Goal: Task Accomplishment & Management: Use online tool/utility

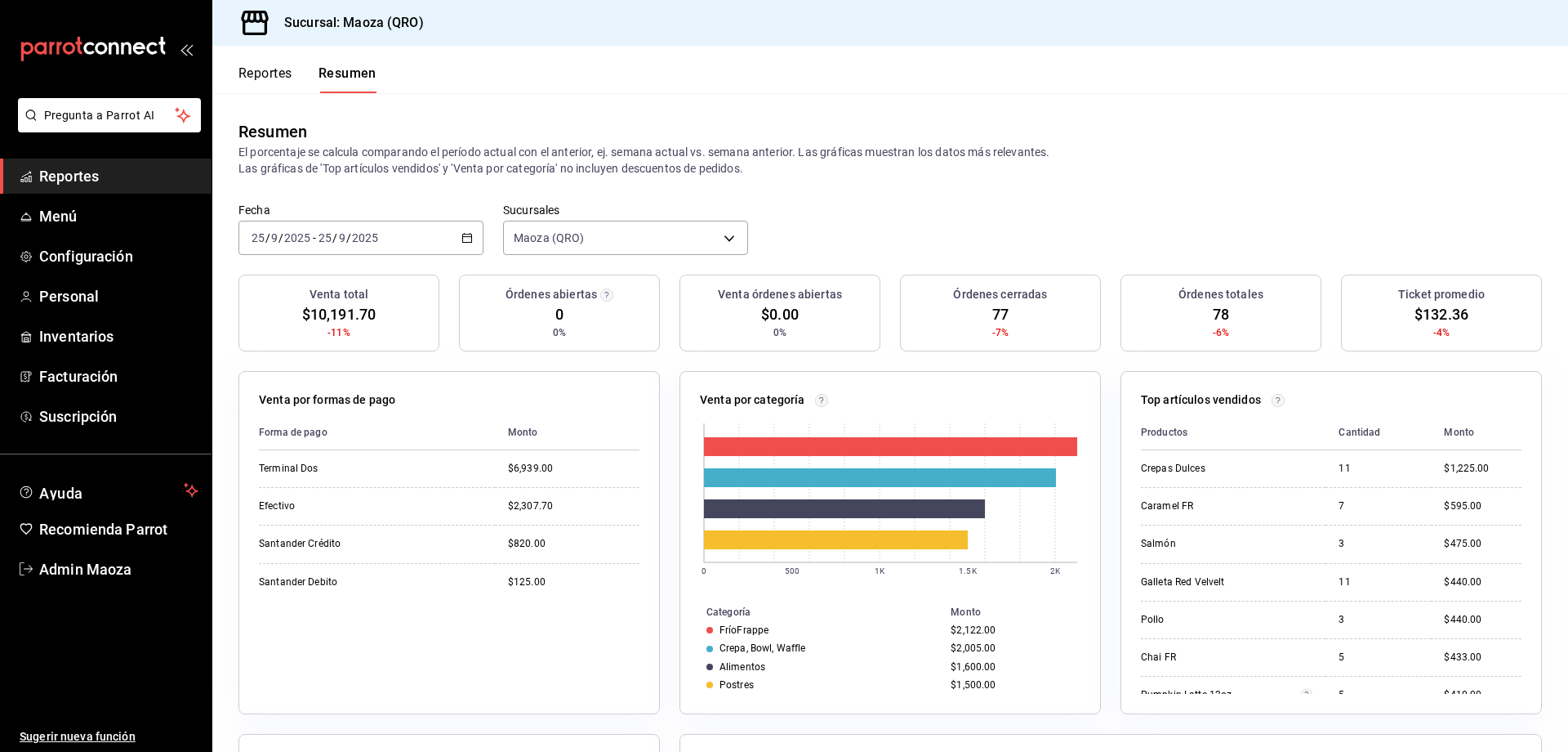
click at [264, 67] on button "Reportes" at bounding box center [265, 79] width 54 height 28
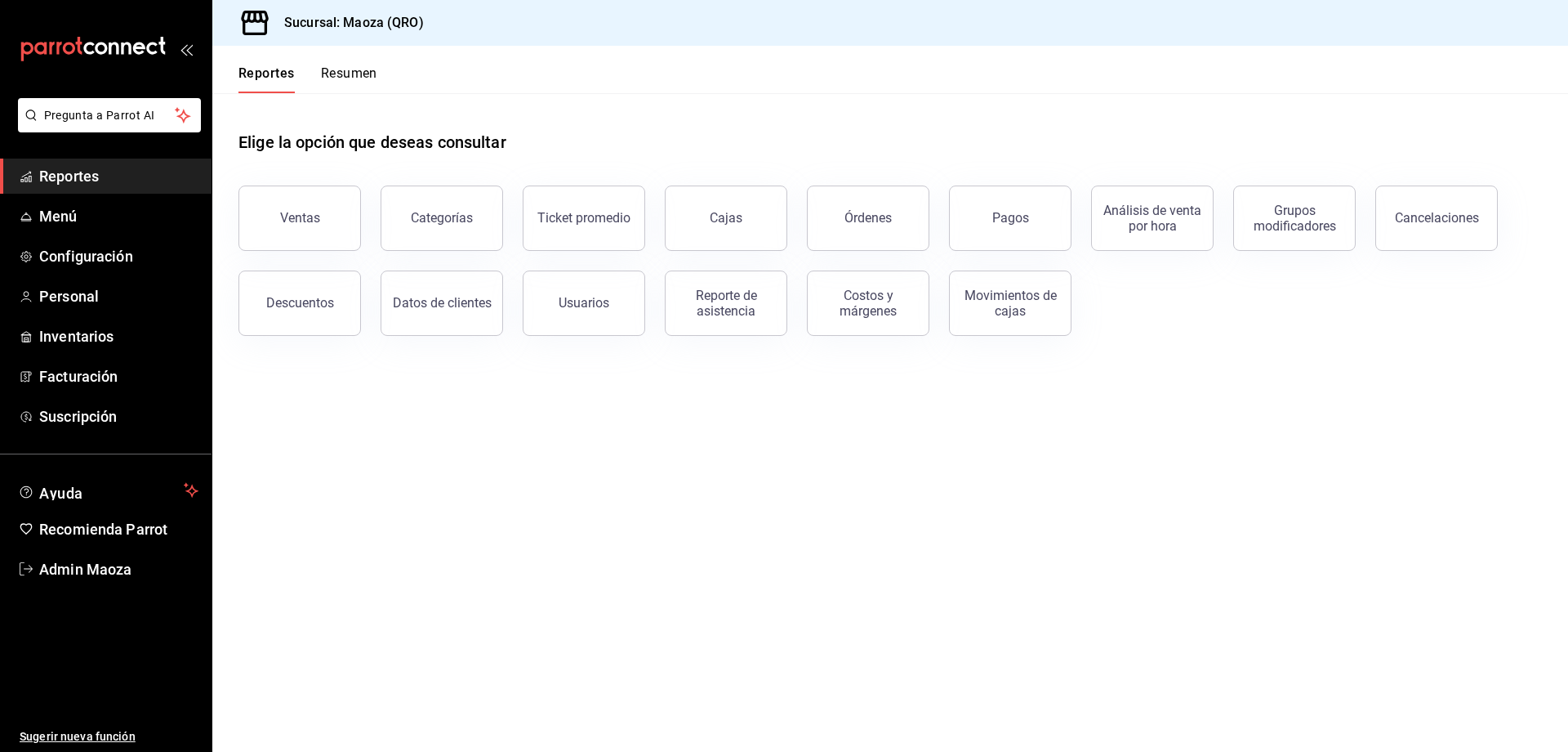
click at [296, 176] on div "Ventas" at bounding box center [289, 209] width 142 height 85
click at [315, 220] on div "Ventas" at bounding box center [300, 217] width 40 height 15
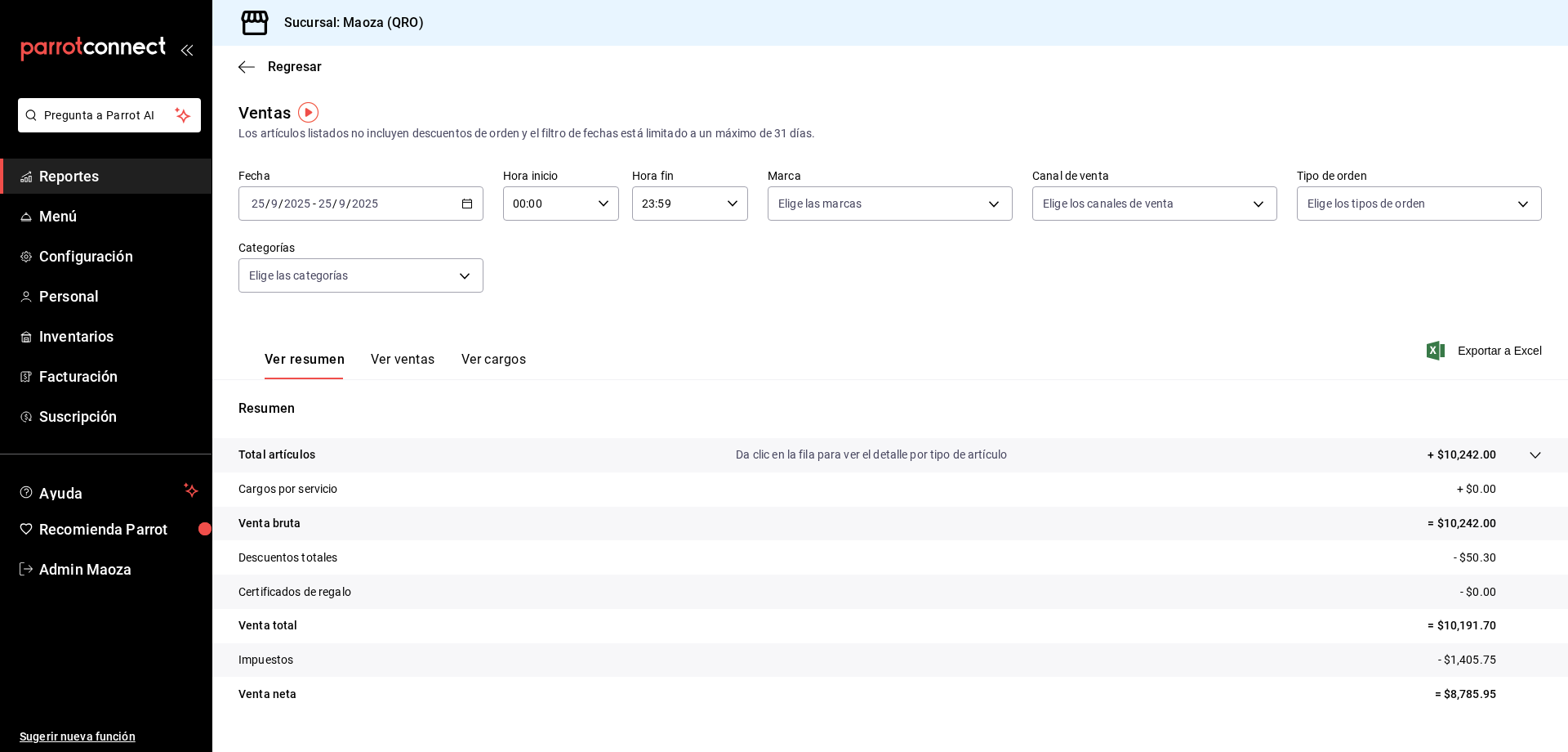
click at [469, 201] on \(Stroke\) "button" at bounding box center [468, 201] width 9 height 1
click at [332, 372] on li "Mes actual" at bounding box center [316, 363] width 152 height 37
click at [1526, 349] on span "Exportar a Excel" at bounding box center [1485, 351] width 112 height 20
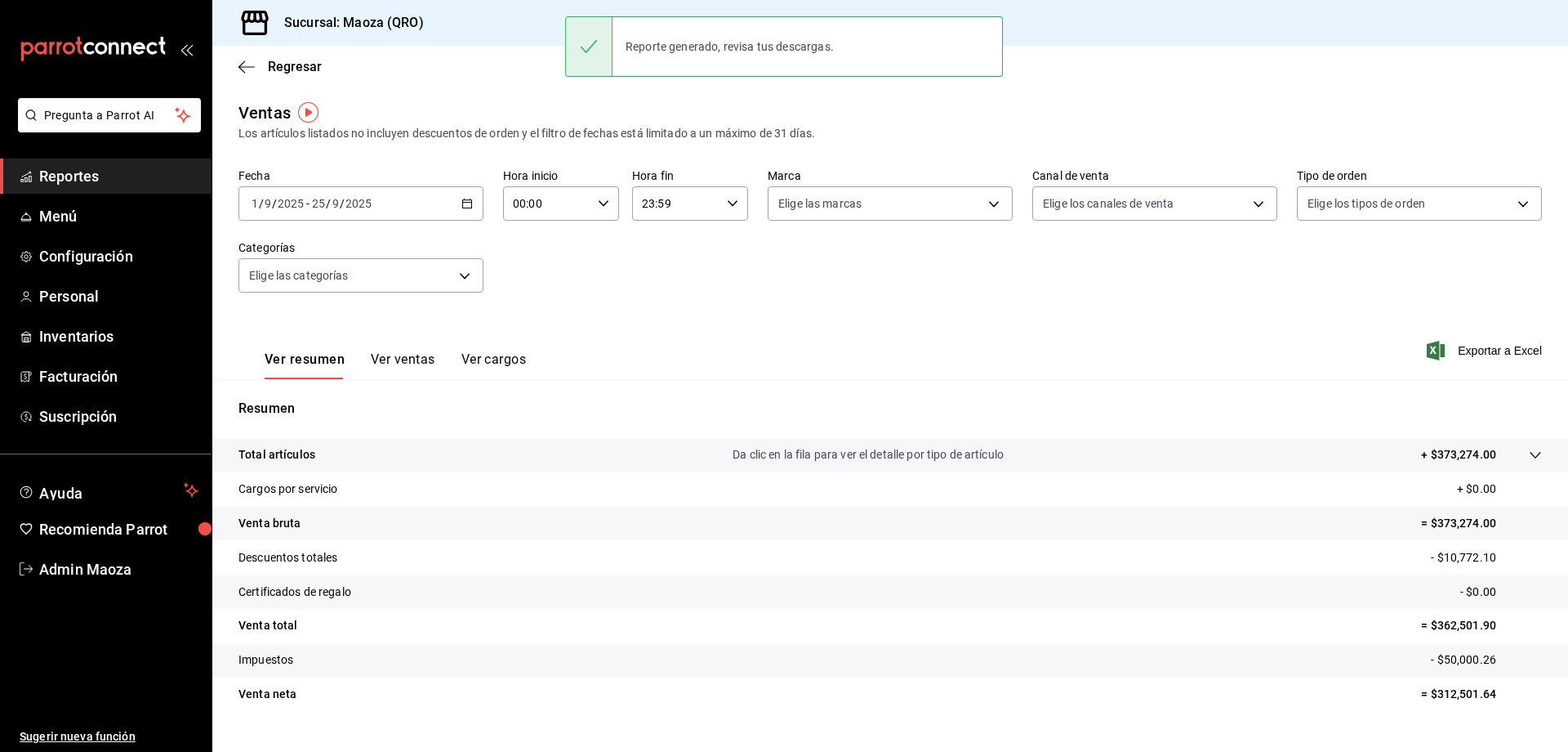
click at [1071, 44] on div "Sucursal: Maoza (QRO)" at bounding box center [890, 23] width 1356 height 45
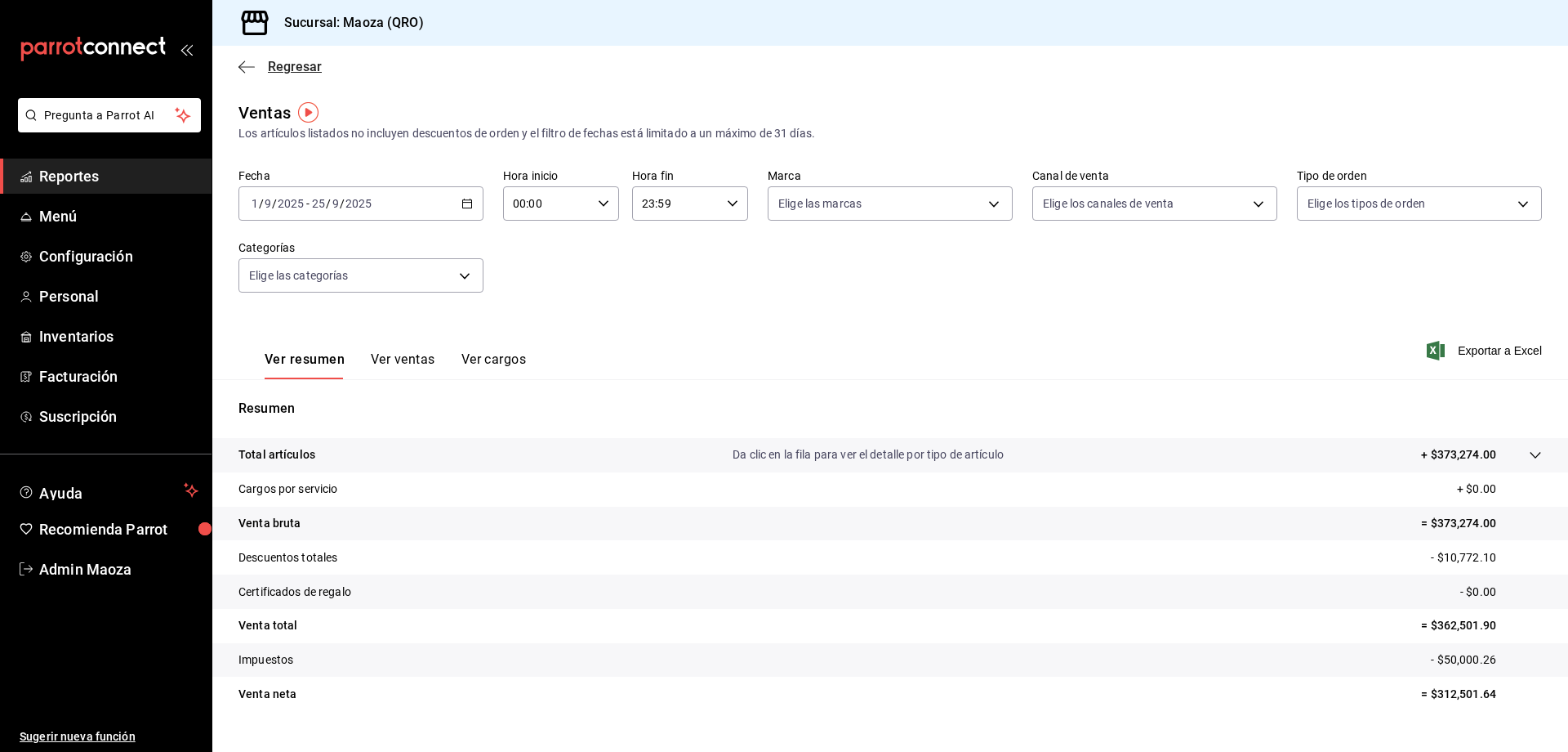
click at [292, 67] on span "Regresar" at bounding box center [294, 66] width 54 height 15
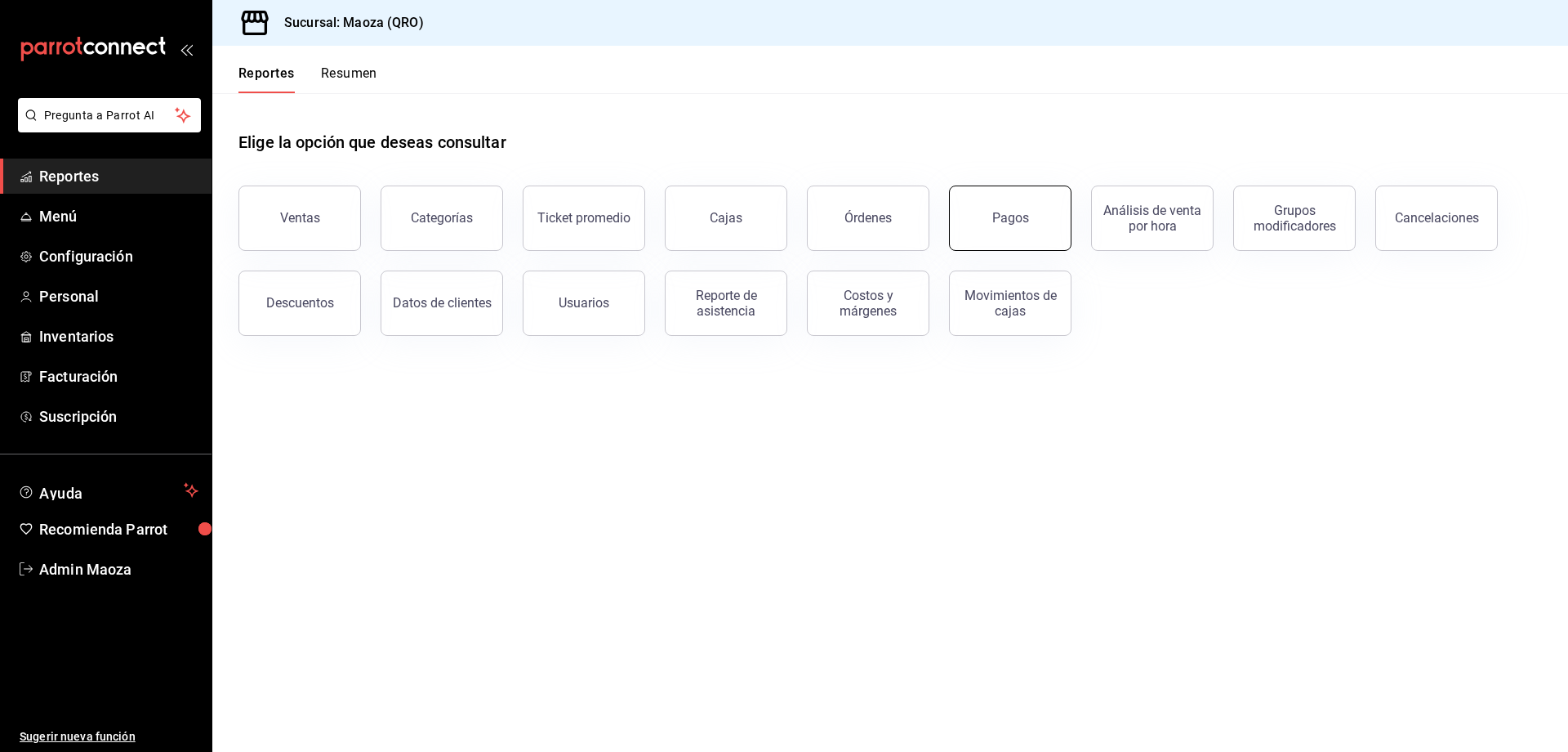
click at [970, 232] on button "Pagos" at bounding box center [1010, 218] width 122 height 65
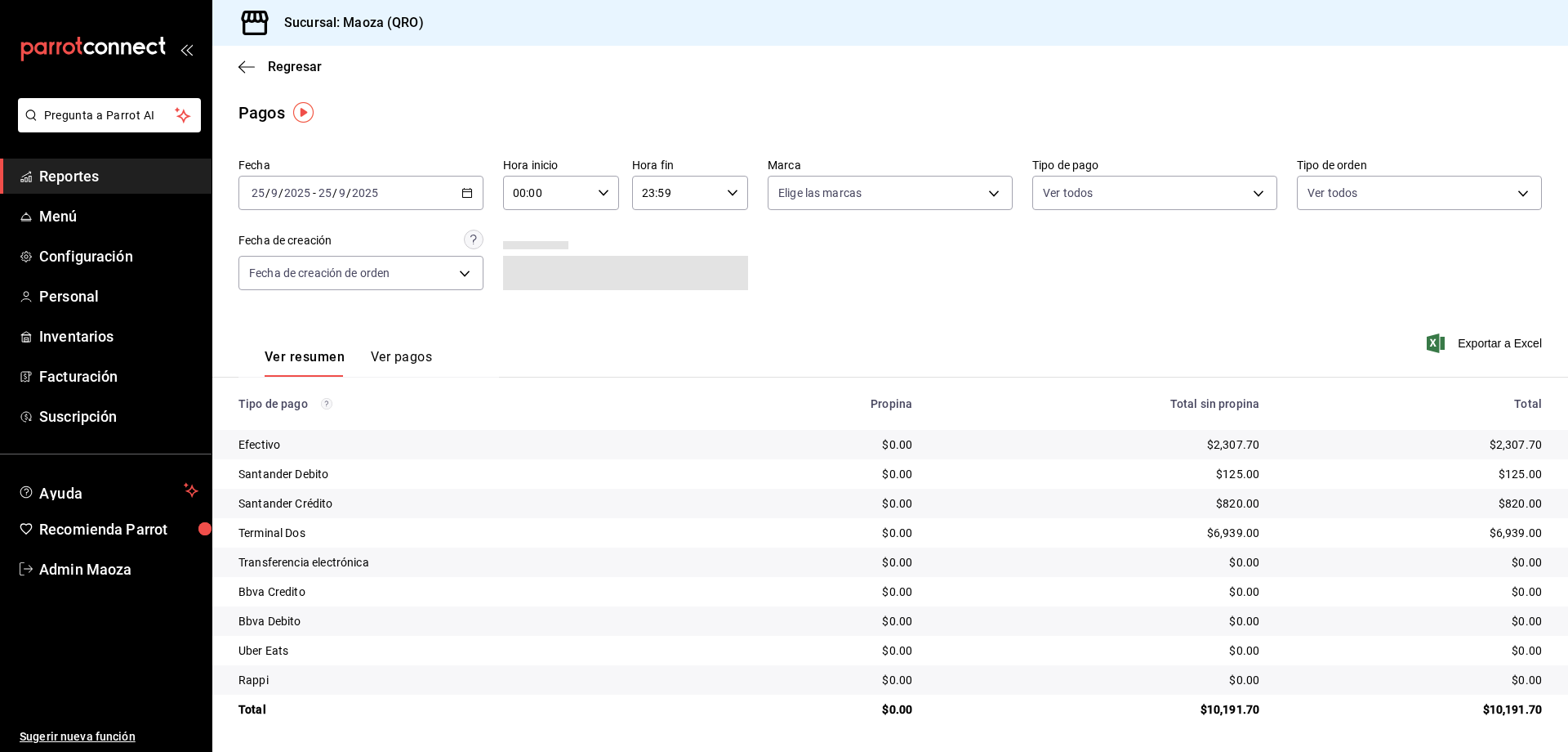
drag, startPoint x: 447, startPoint y: 195, endPoint x: 472, endPoint y: 193, distance: 25.1
click at [472, 193] on \(Stroke\) "button" at bounding box center [467, 193] width 10 height 9
click at [283, 430] on span "Rango de fechas" at bounding box center [316, 425] width 127 height 17
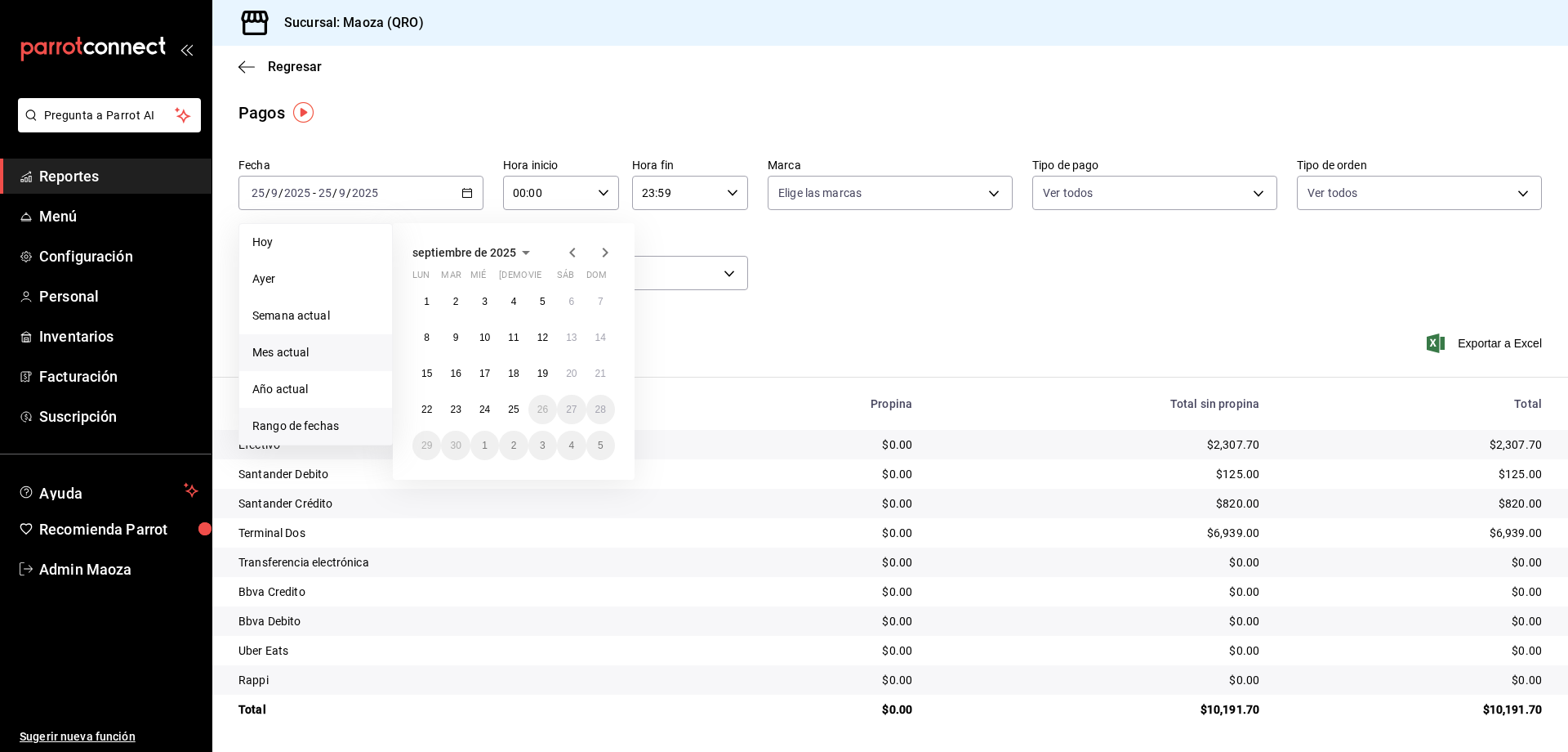
click at [326, 342] on li "Mes actual" at bounding box center [316, 352] width 152 height 37
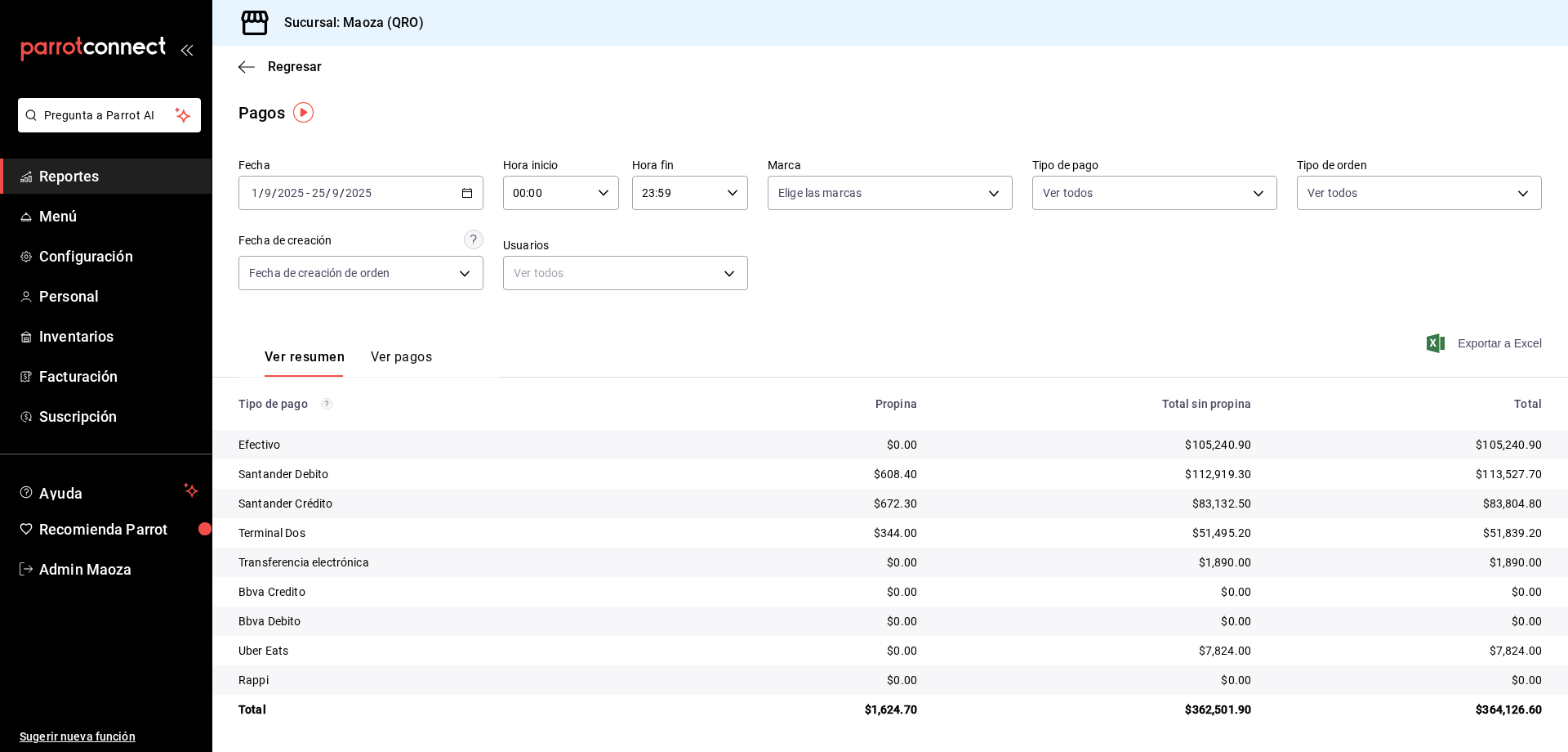
click at [1491, 342] on span "Exportar a Excel" at bounding box center [1485, 344] width 112 height 20
